Goal: Task Accomplishment & Management: Complete application form

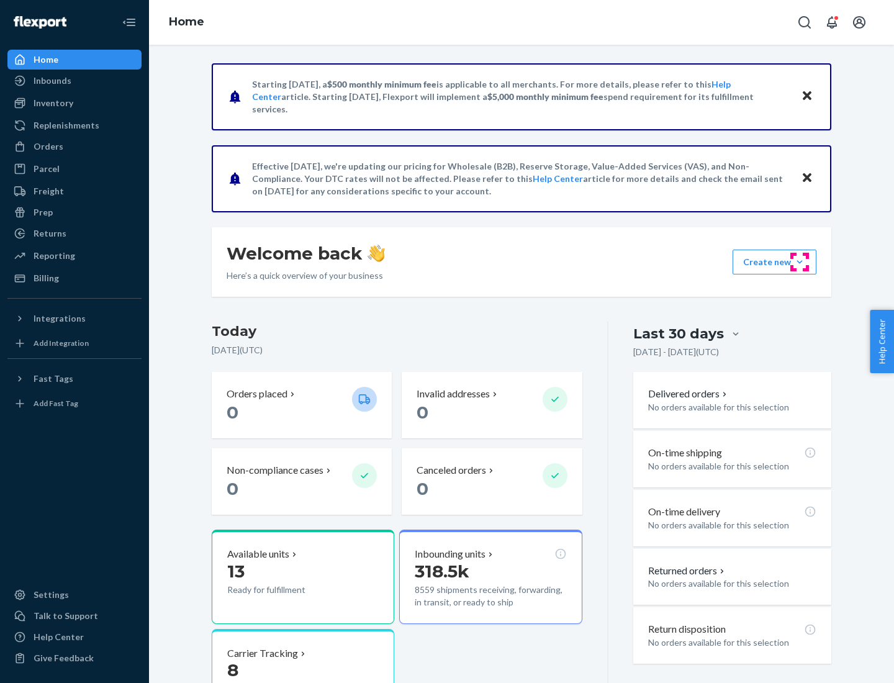
click at [800, 262] on button "Create new Create new inbound Create new order Create new product" at bounding box center [775, 262] width 84 height 25
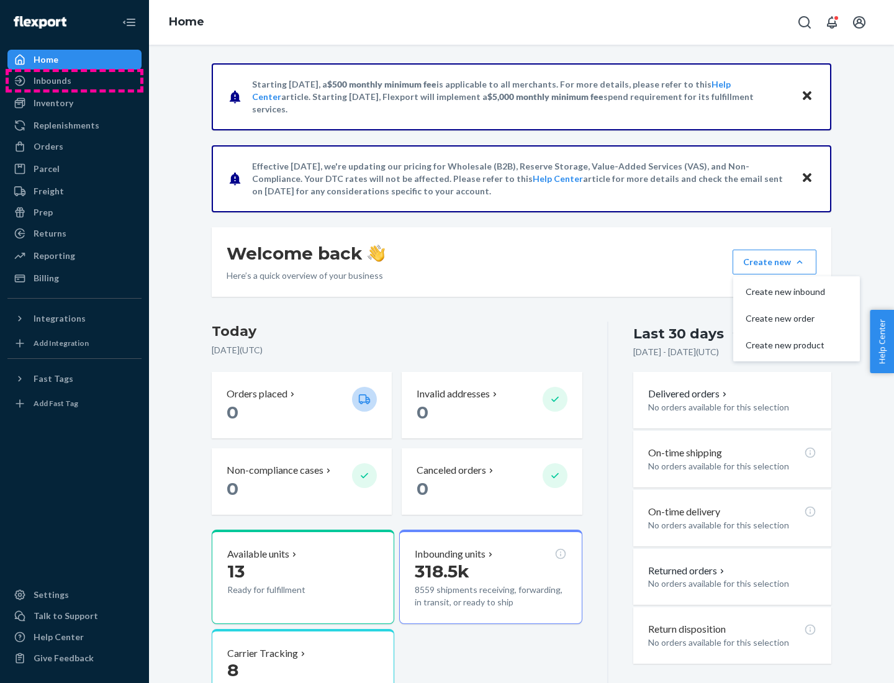
click at [75, 81] on div "Inbounds" at bounding box center [75, 80] width 132 height 17
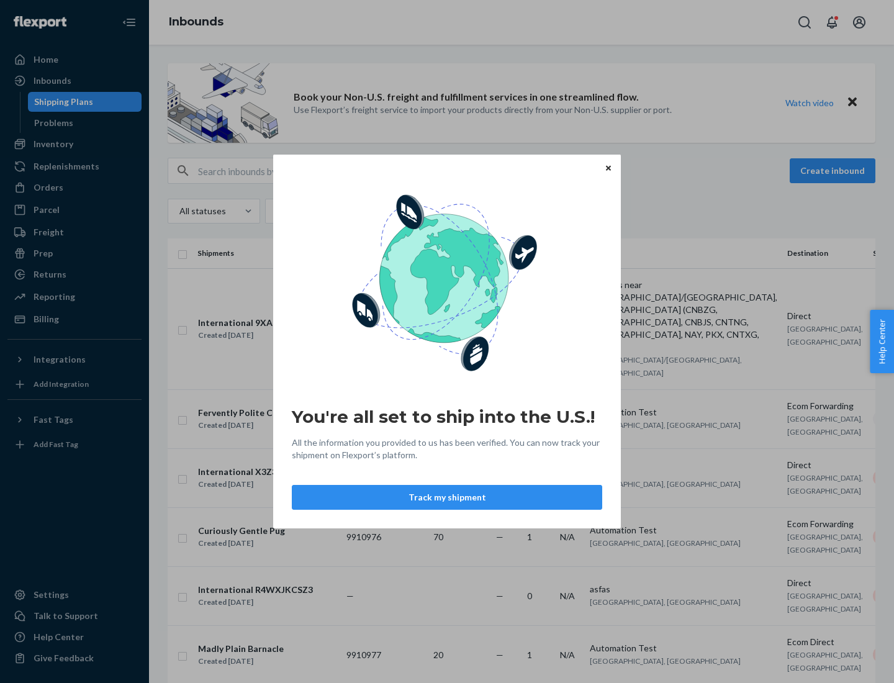
click at [608, 168] on icon "Close" at bounding box center [608, 167] width 5 height 5
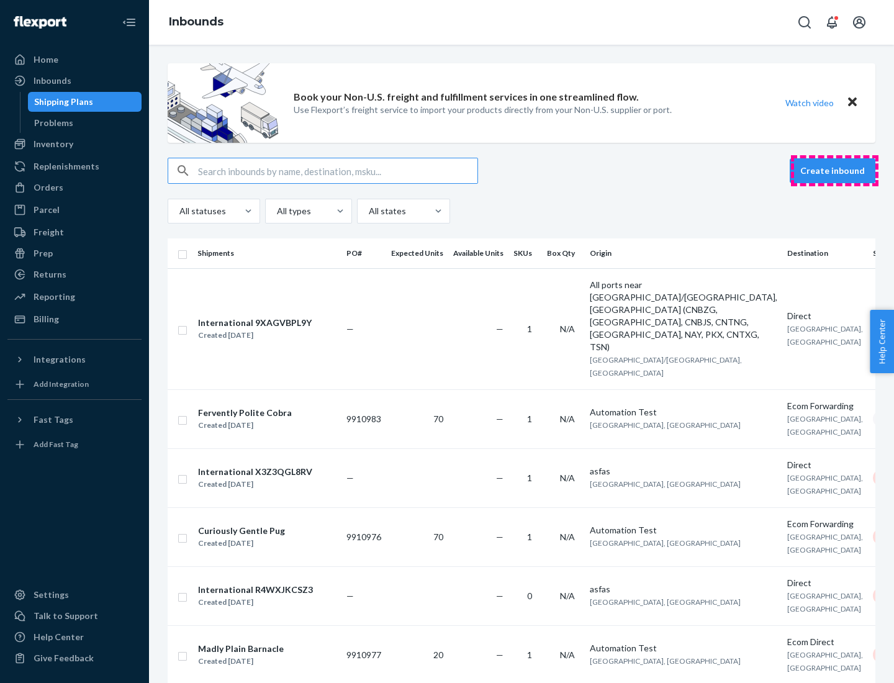
click at [835, 171] on button "Create inbound" at bounding box center [833, 170] width 86 height 25
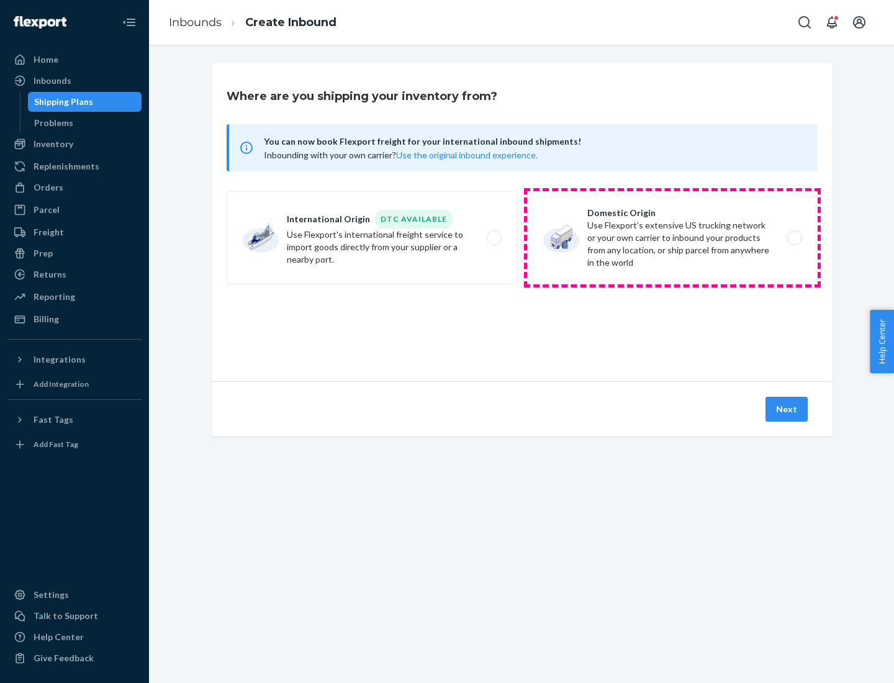
click at [673, 238] on label "Domestic Origin Use Flexport’s extensive US trucking network or your own carrie…" at bounding box center [672, 237] width 291 height 93
click at [794, 238] on input "Domestic Origin Use Flexport’s extensive US trucking network or your own carrie…" at bounding box center [798, 238] width 8 height 8
radio input "true"
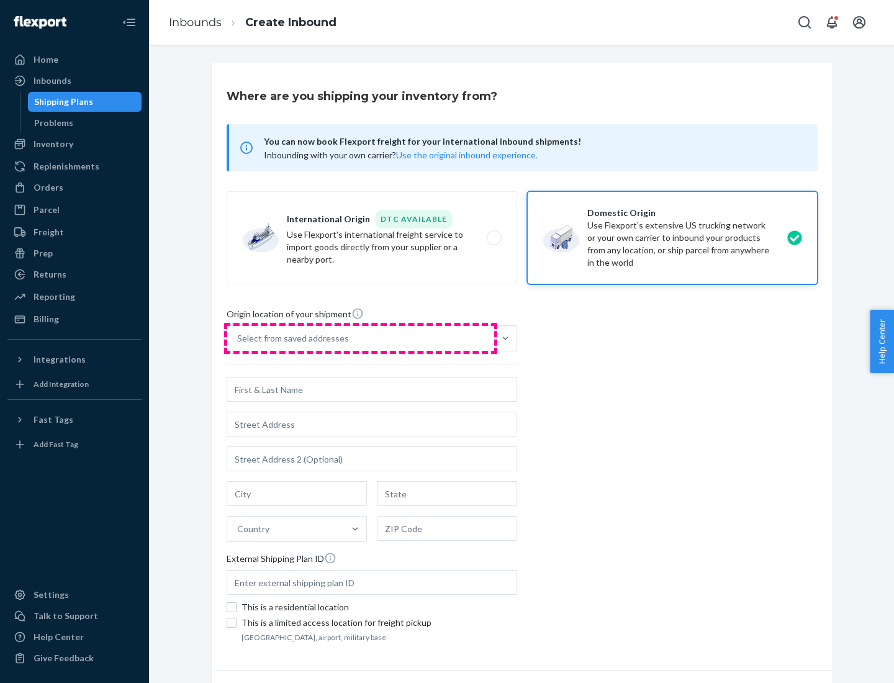
click at [361, 339] on div "Select from saved addresses" at bounding box center [360, 338] width 267 height 25
click at [239, 339] on input "Select from saved addresses" at bounding box center [237, 338] width 1 height 12
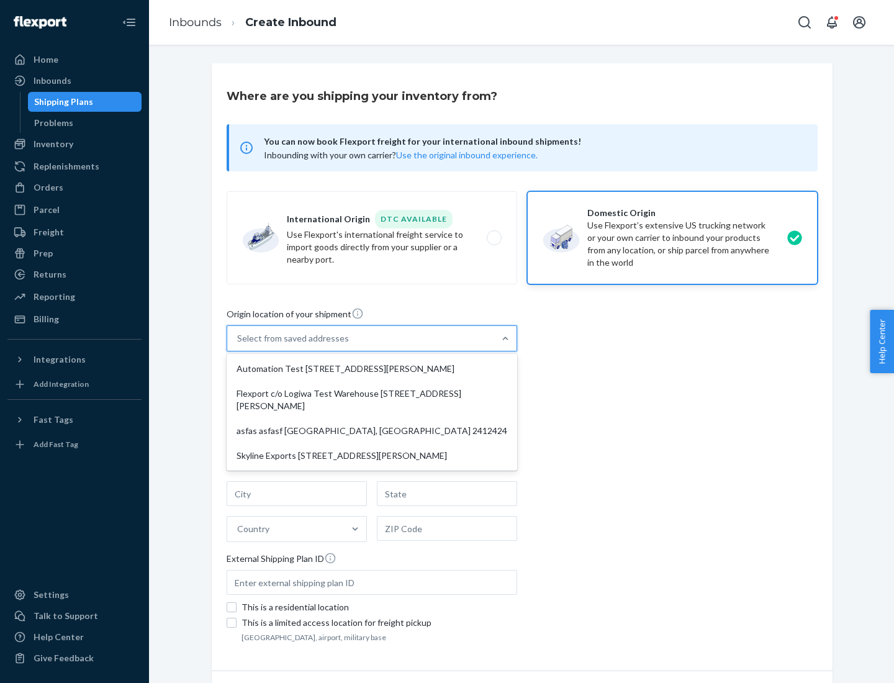
scroll to position [5, 0]
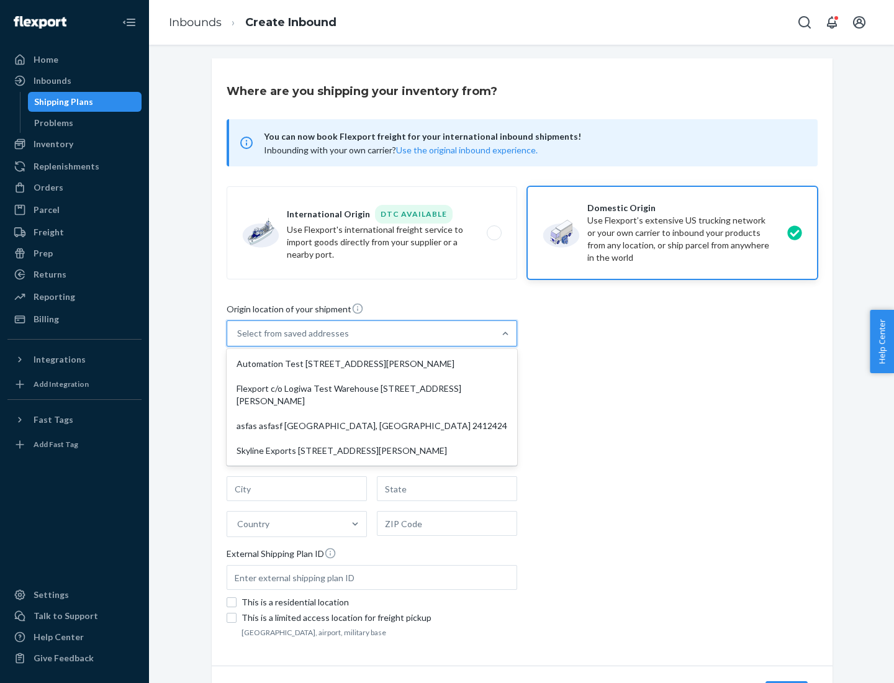
click at [372, 364] on div "Automation Test [STREET_ADDRESS][PERSON_NAME]" at bounding box center [372, 364] width 286 height 25
click at [239, 340] on input "option Automation Test [STREET_ADDRESS][PERSON_NAME] focused, 1 of 4. 4 results…" at bounding box center [237, 333] width 1 height 12
type input "Automation Test"
type input "9th Floor"
type input "[GEOGRAPHIC_DATA]"
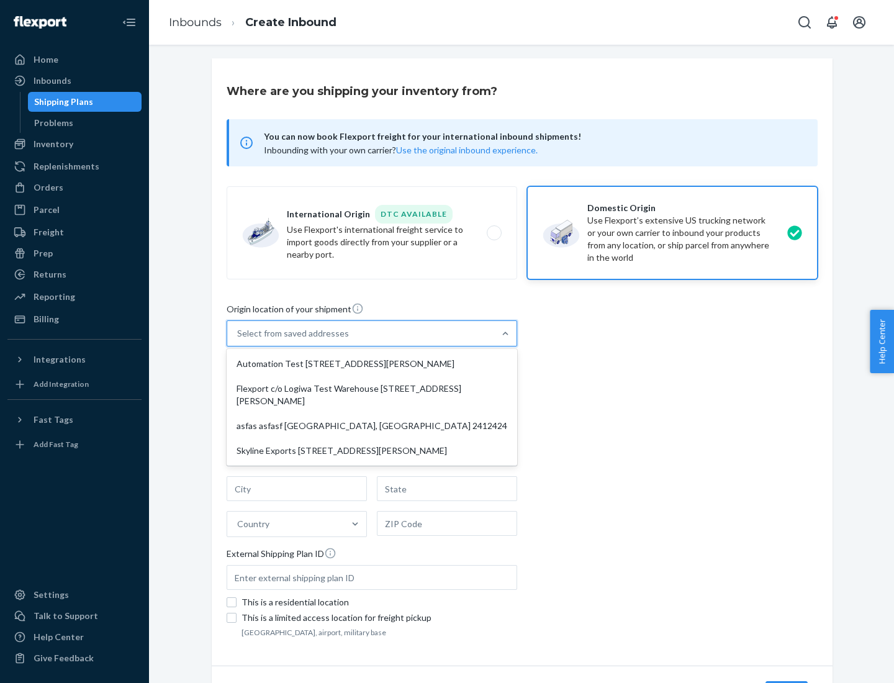
type input "CA"
type input "94104"
type input "[STREET_ADDRESS][PERSON_NAME]"
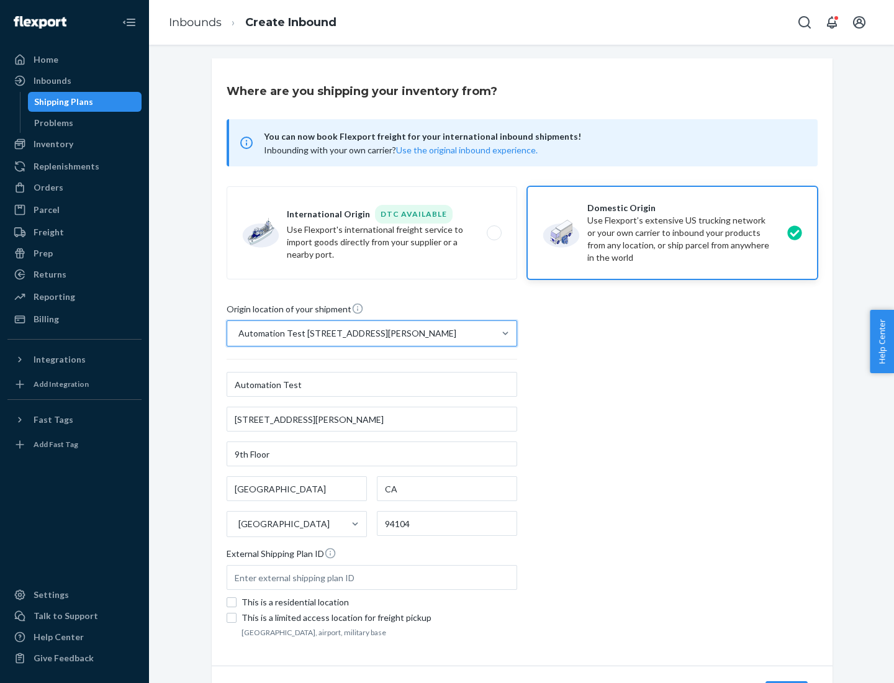
scroll to position [73, 0]
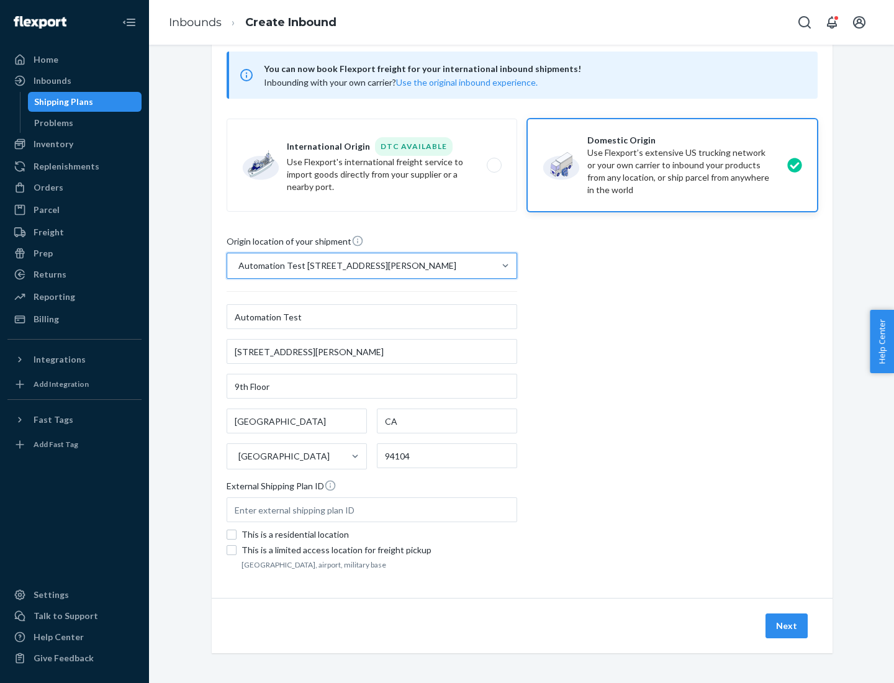
click at [788, 626] on button "Next" at bounding box center [787, 626] width 42 height 25
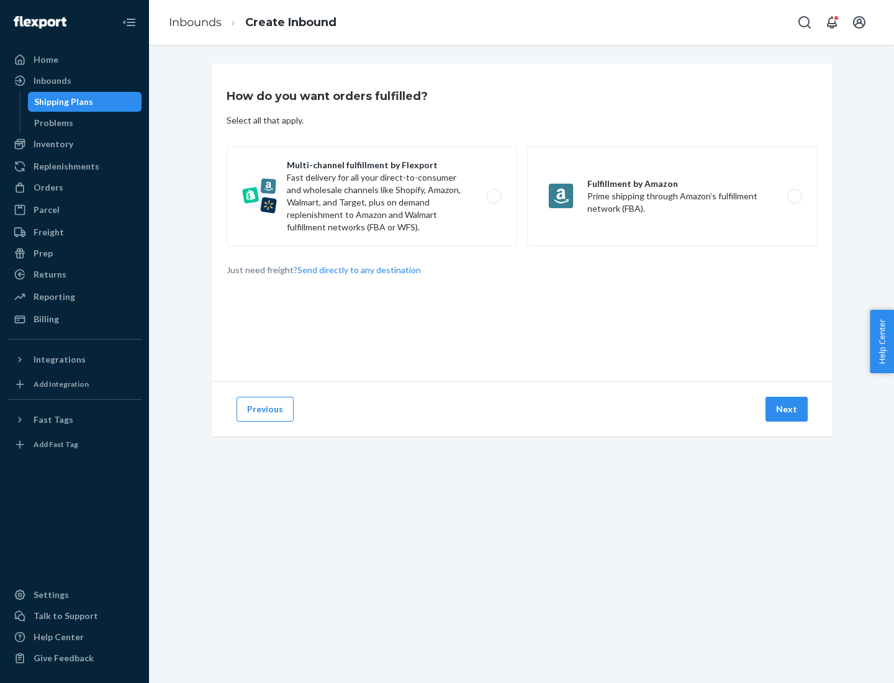
click at [372, 196] on label "Multi-channel fulfillment by Flexport Fast delivery for all your direct-to-cons…" at bounding box center [372, 196] width 291 height 99
click at [494, 196] on input "Multi-channel fulfillment by Flexport Fast delivery for all your direct-to-cons…" at bounding box center [498, 197] width 8 height 8
radio input "true"
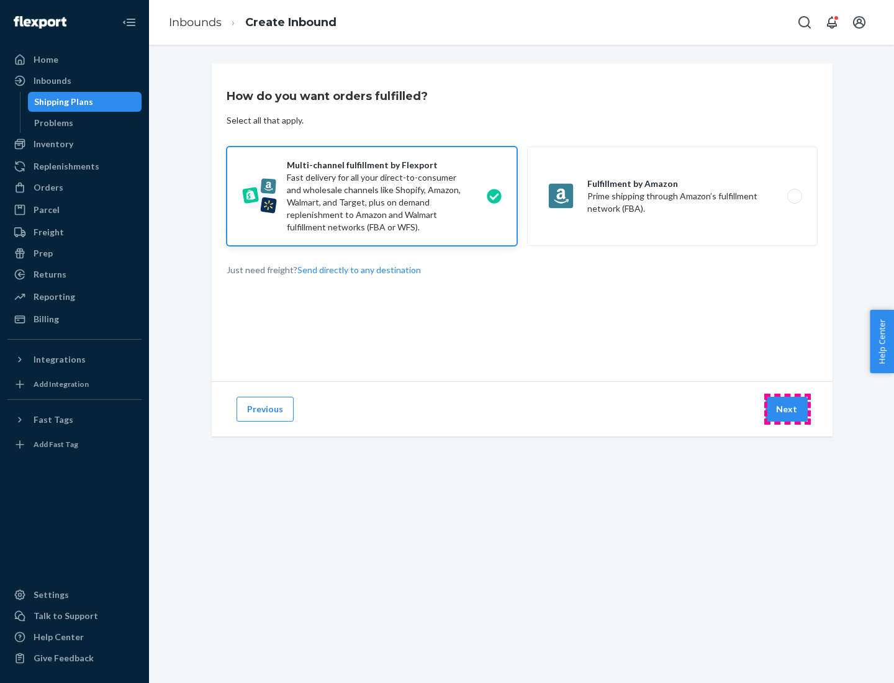
click at [788, 409] on button "Next" at bounding box center [787, 409] width 42 height 25
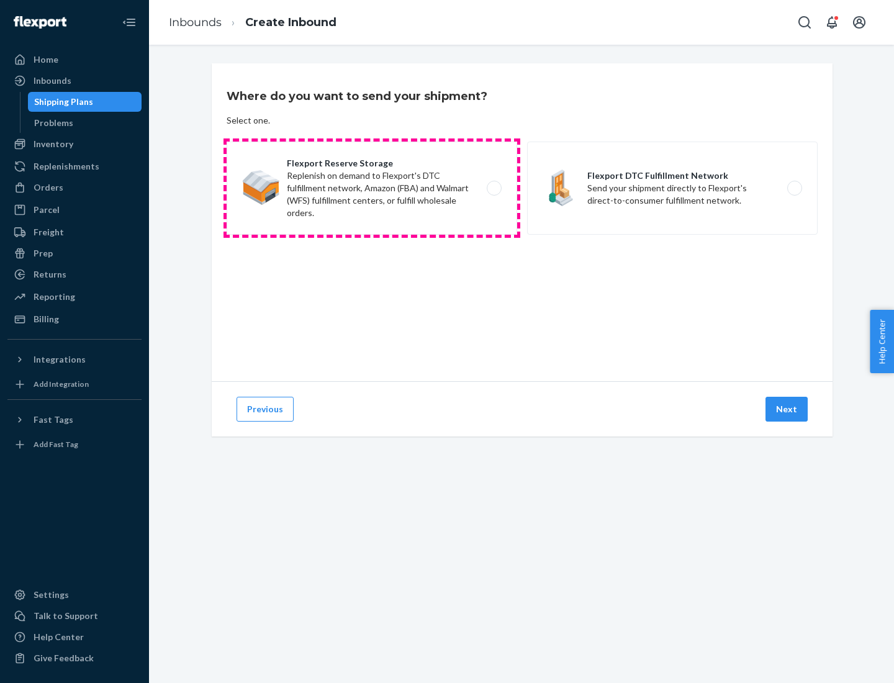
click at [372, 188] on label "Flexport Reserve Storage Replenish on demand to Flexport's DTC fulfillment netw…" at bounding box center [372, 188] width 291 height 93
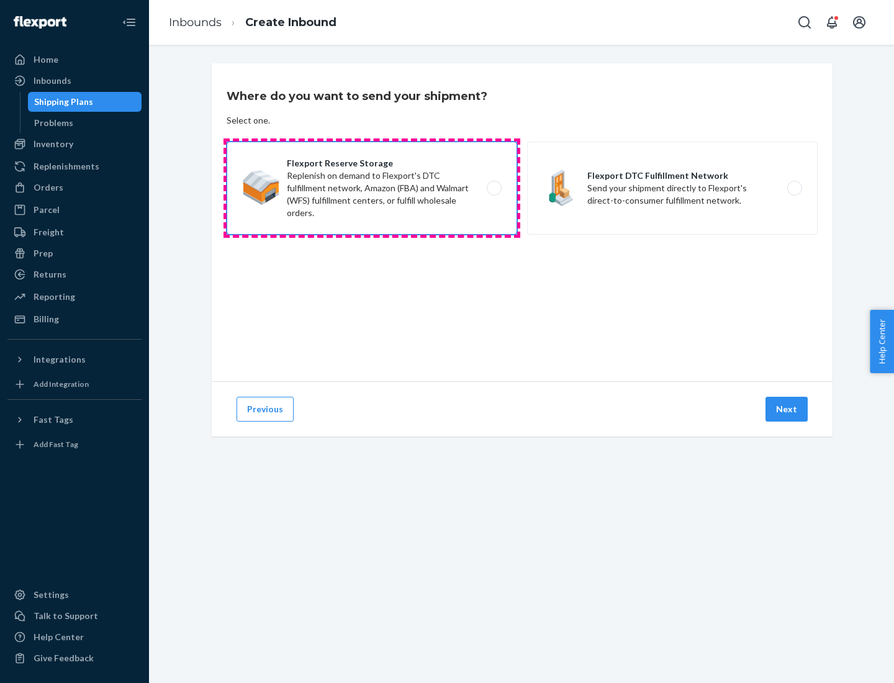
click at [494, 188] on input "Flexport Reserve Storage Replenish on demand to Flexport's DTC fulfillment netw…" at bounding box center [498, 188] width 8 height 8
radio input "true"
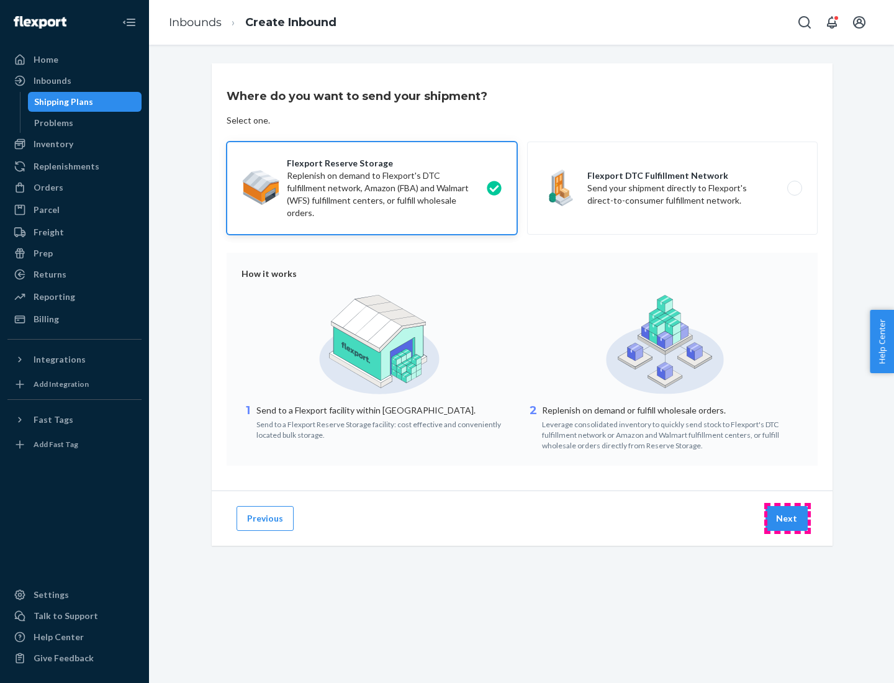
click at [788, 519] on button "Next" at bounding box center [787, 518] width 42 height 25
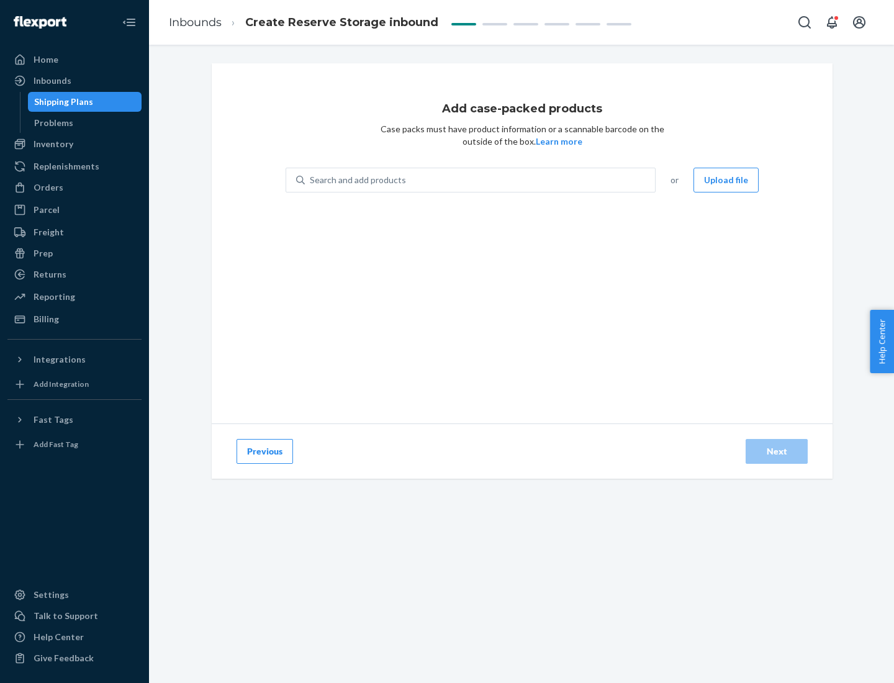
click at [481, 180] on div "Search and add products" at bounding box center [480, 180] width 350 height 22
click at [311, 180] on input "Search and add products" at bounding box center [310, 180] width 1 height 12
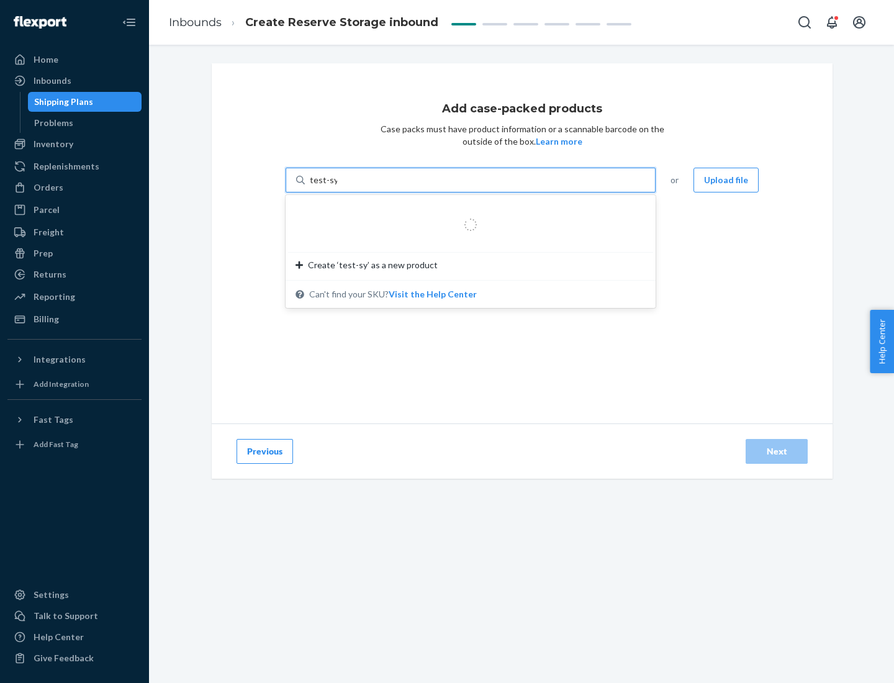
type input "test-syn"
click at [466, 210] on div "test - syn - test" at bounding box center [466, 210] width 340 height 12
click at [342, 186] on input "test-syn" at bounding box center [326, 180] width 32 height 12
type input "1"
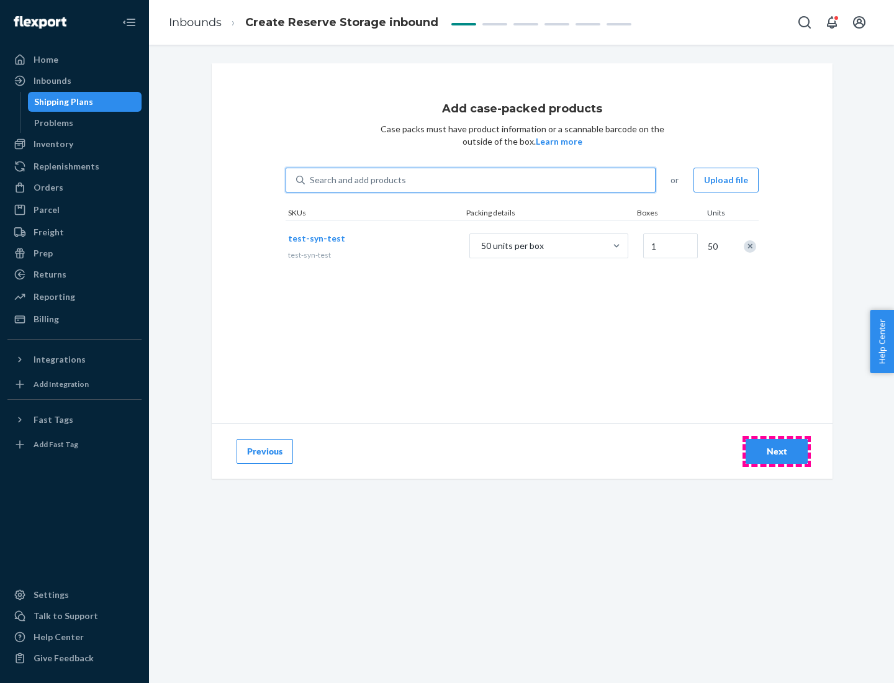
click at [777, 452] on div "Next" at bounding box center [777, 451] width 41 height 12
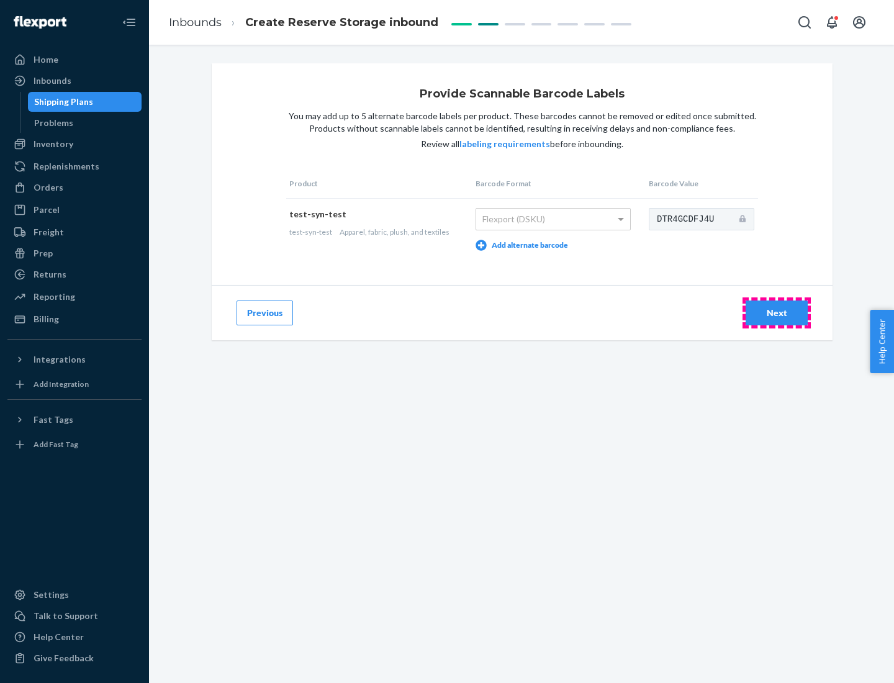
click at [777, 312] on div "Next" at bounding box center [777, 313] width 41 height 12
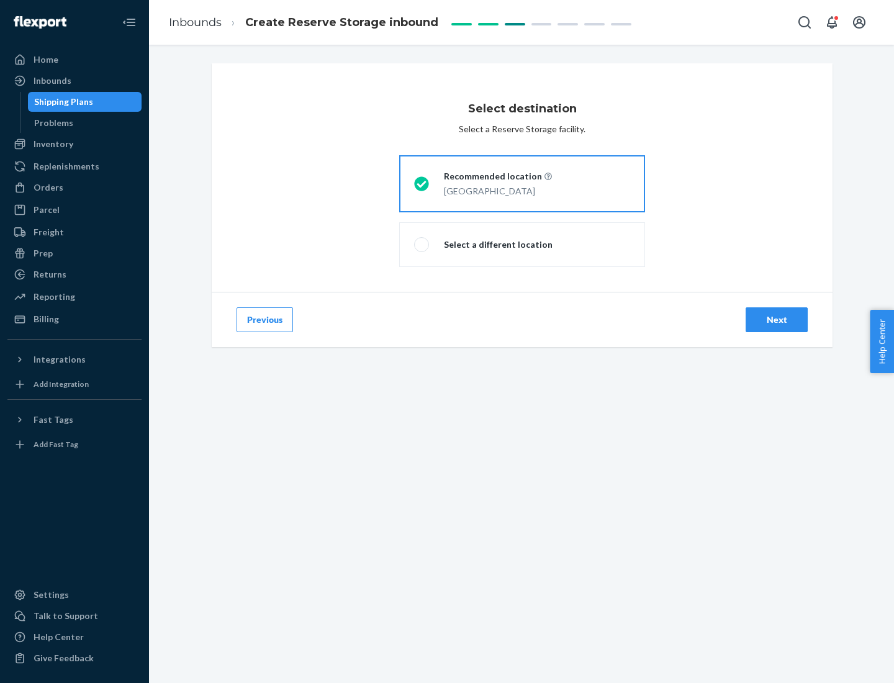
click at [777, 320] on div "Next" at bounding box center [777, 320] width 41 height 12
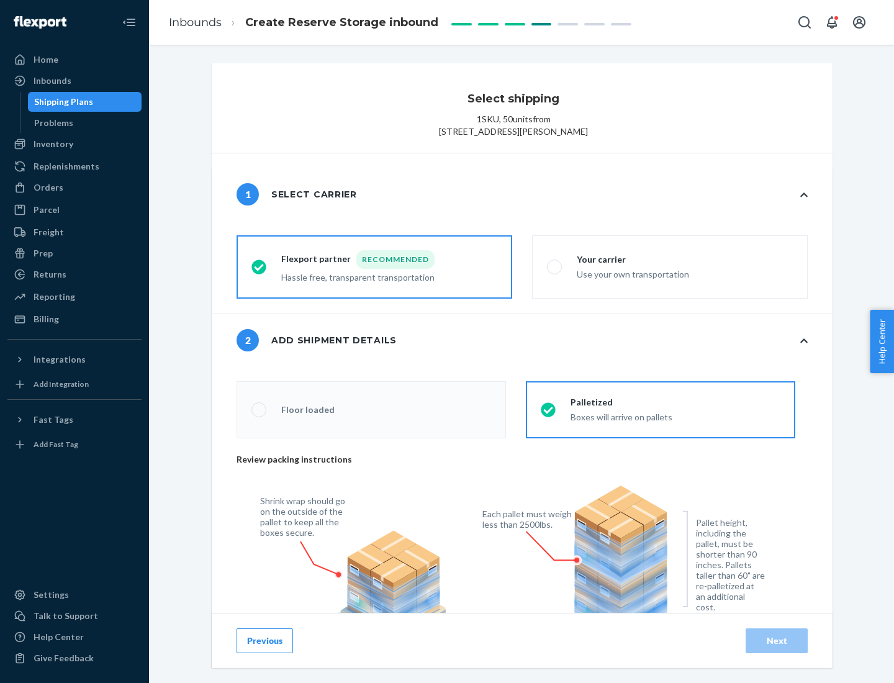
radio input "false"
type input "1"
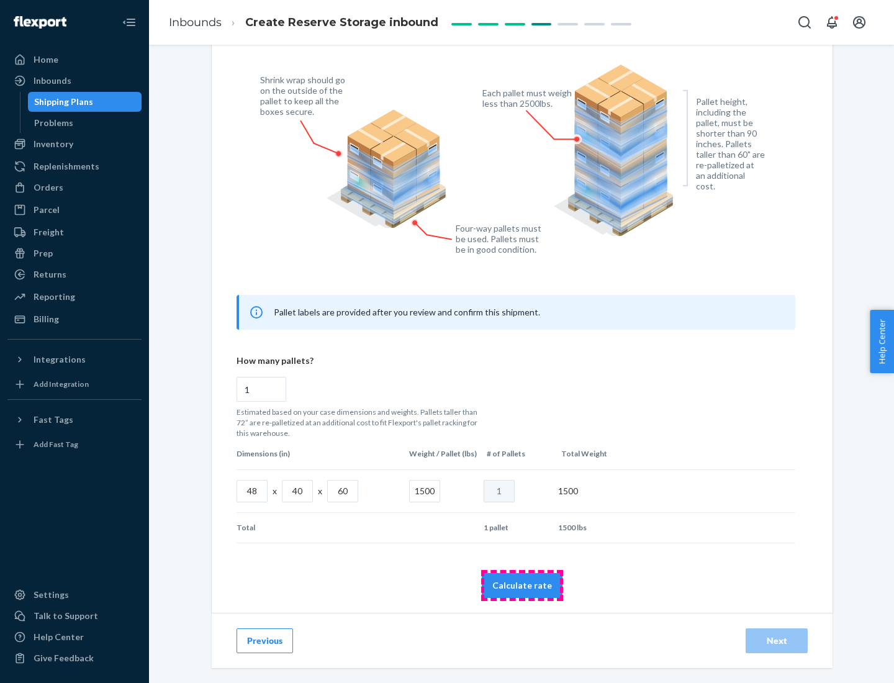
click at [522, 585] on button "Calculate rate" at bounding box center [522, 585] width 81 height 25
radio input "false"
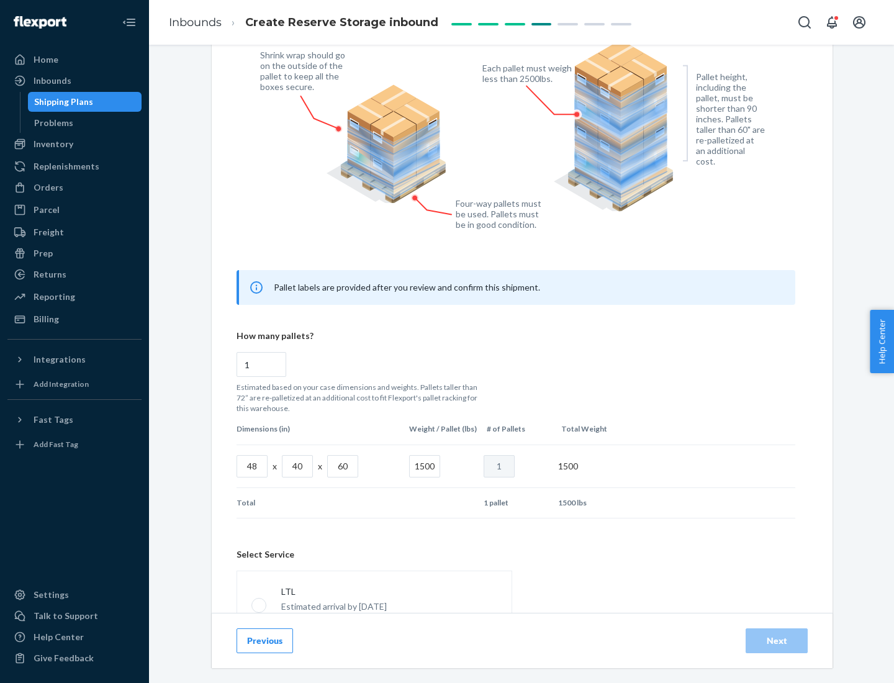
scroll to position [549, 0]
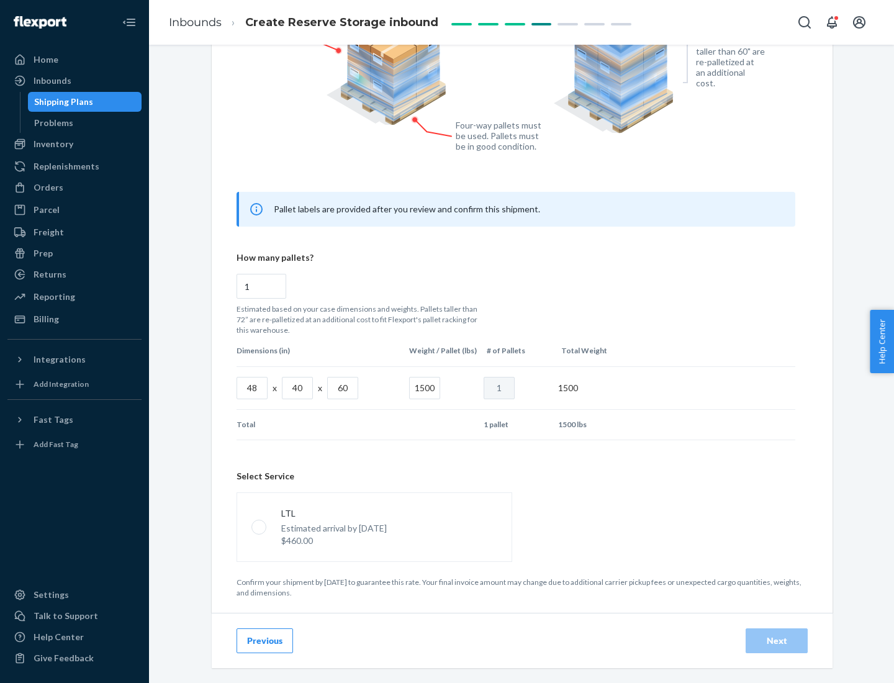
click at [374, 527] on p "Estimated arrival by [DATE]" at bounding box center [334, 528] width 106 height 12
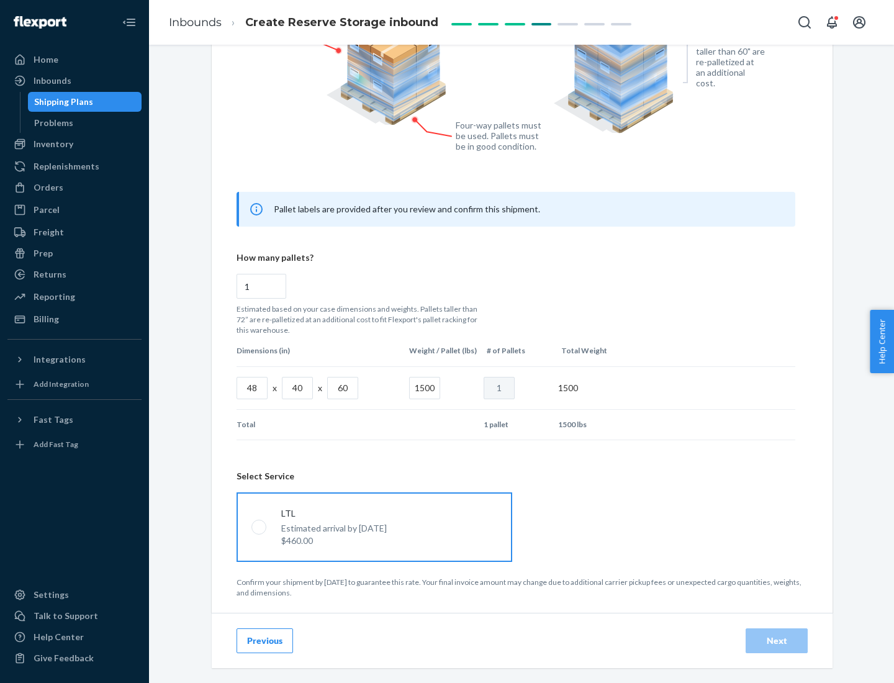
click at [260, 527] on input "LTL Estimated arrival by [DATE] $460.00" at bounding box center [256, 527] width 8 height 8
radio input "true"
radio input "false"
click at [777, 640] on div "Next" at bounding box center [777, 641] width 41 height 12
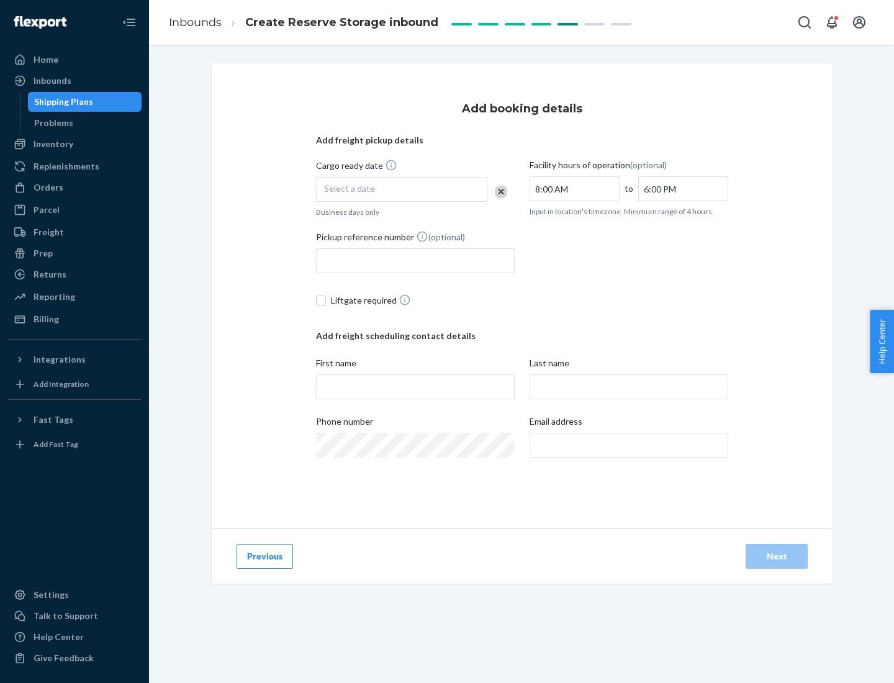
click at [402, 189] on div "Select a date" at bounding box center [401, 189] width 171 height 25
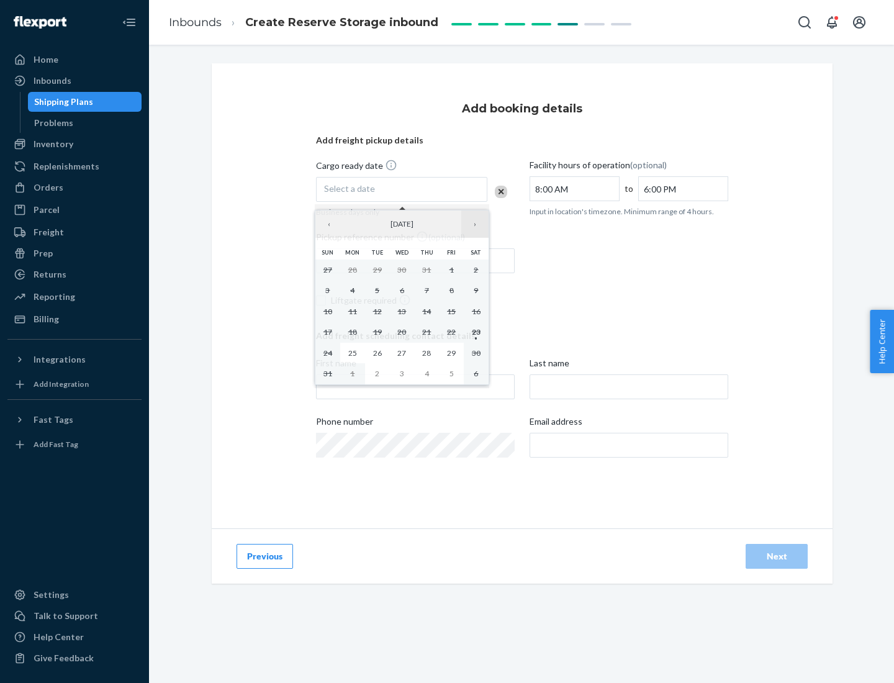
click at [475, 224] on button "›" at bounding box center [474, 224] width 27 height 27
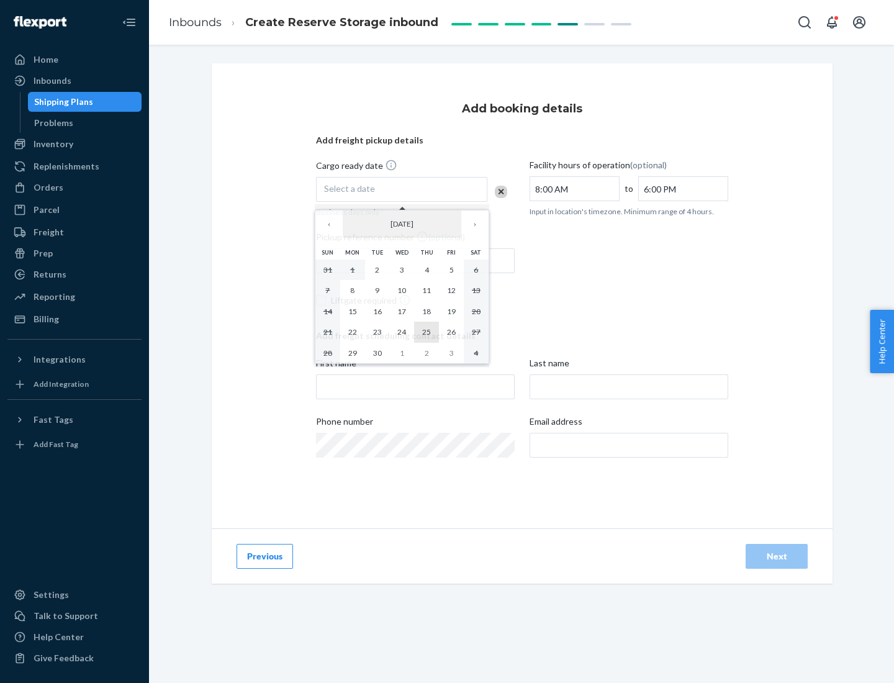
click at [427, 332] on abbr "25" at bounding box center [426, 331] width 9 height 9
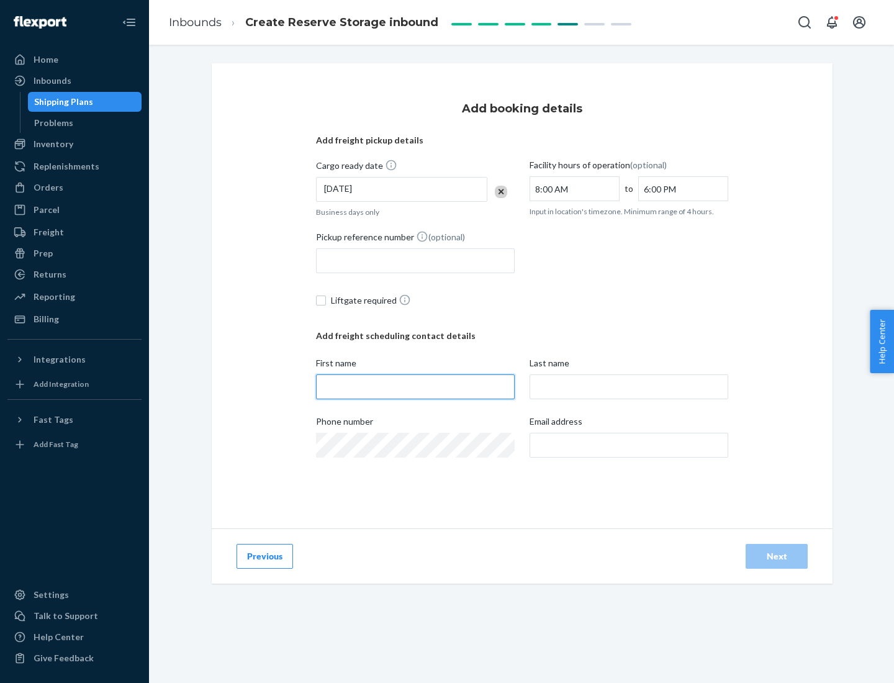
click at [416, 387] on input "First name" at bounding box center [415, 387] width 199 height 25
type input "[PERSON_NAME]"
click at [629, 387] on input "Last name" at bounding box center [629, 387] width 199 height 25
type input "Doe"
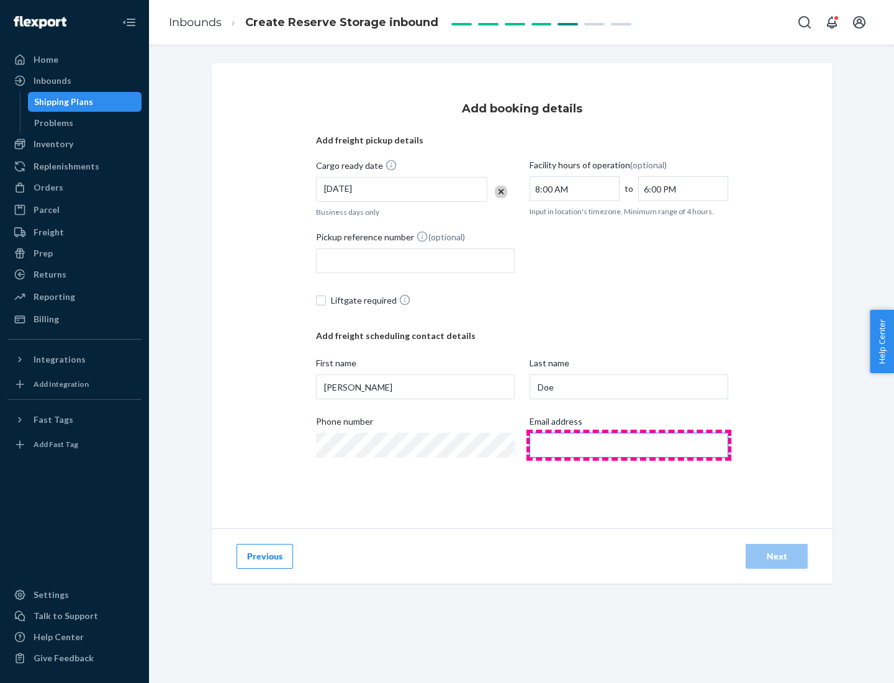
click at [629, 445] on input "Email address" at bounding box center [629, 445] width 199 height 25
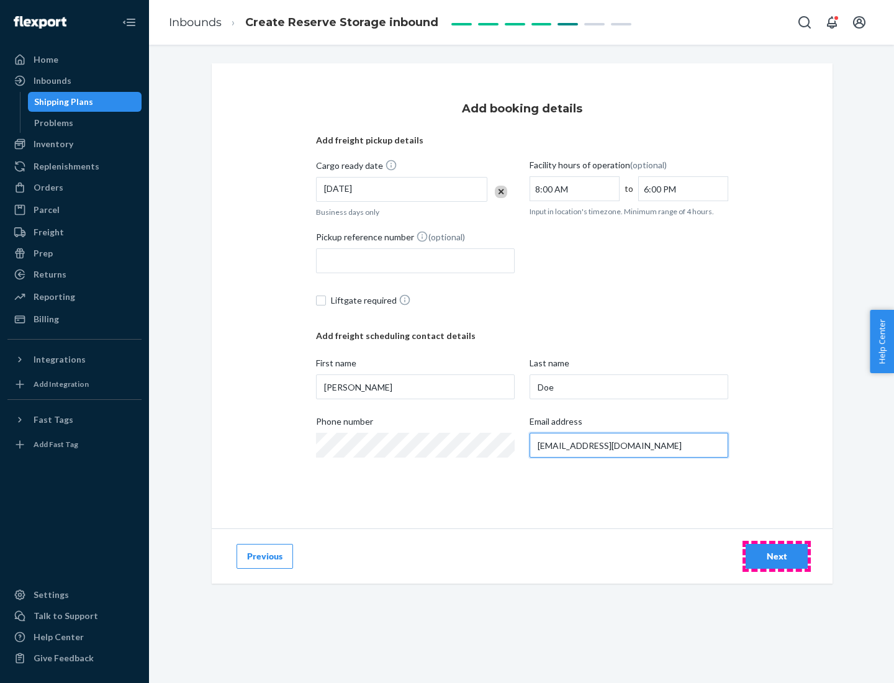
type input "[EMAIL_ADDRESS][DOMAIN_NAME]"
click at [777, 557] on div "Next" at bounding box center [777, 556] width 41 height 12
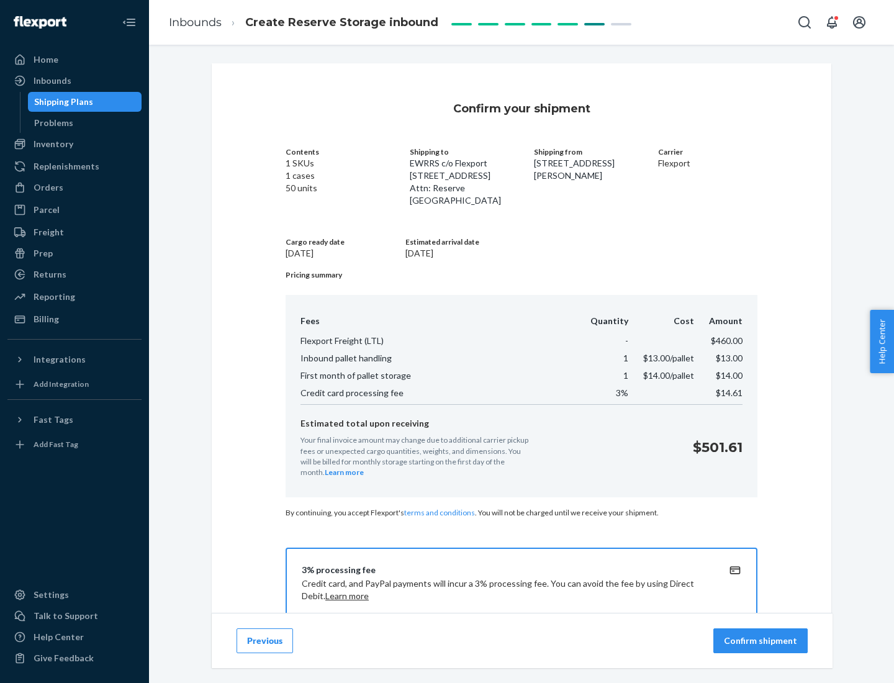
scroll to position [179, 0]
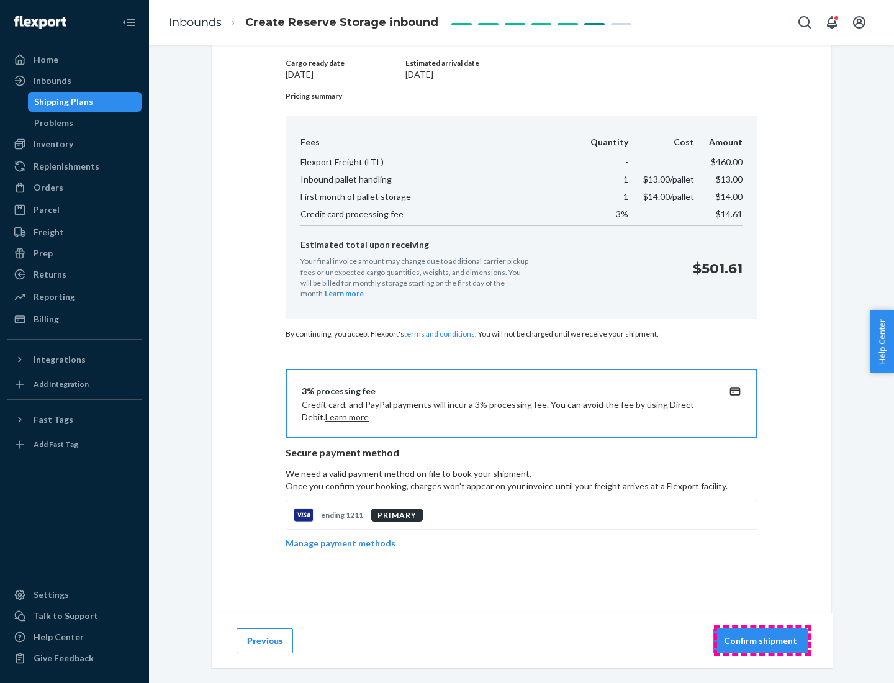
click at [762, 641] on p "Confirm shipment" at bounding box center [760, 641] width 73 height 12
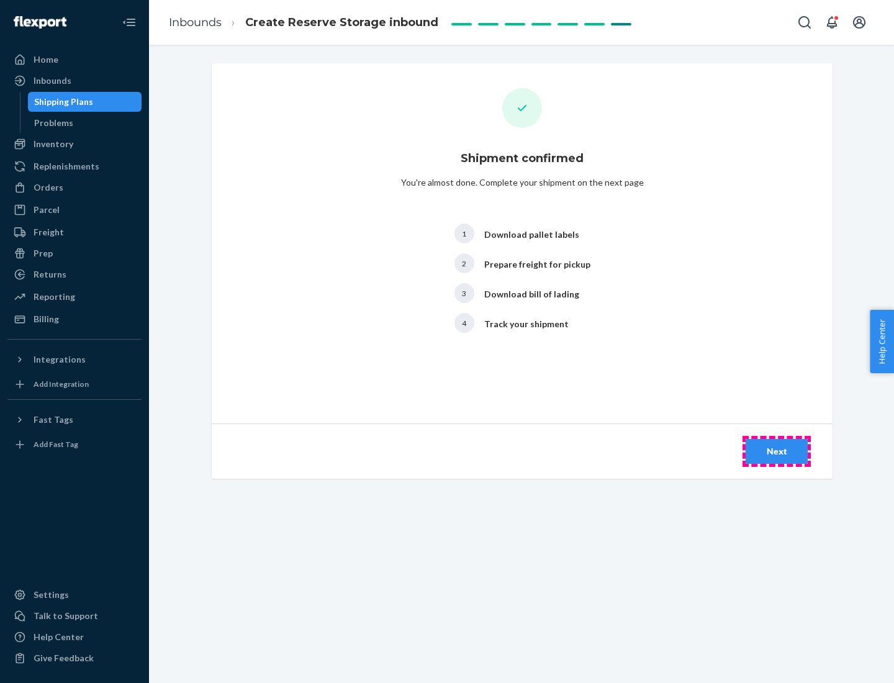
click at [777, 452] on div "Next" at bounding box center [777, 451] width 41 height 12
